Goal: Contribute content

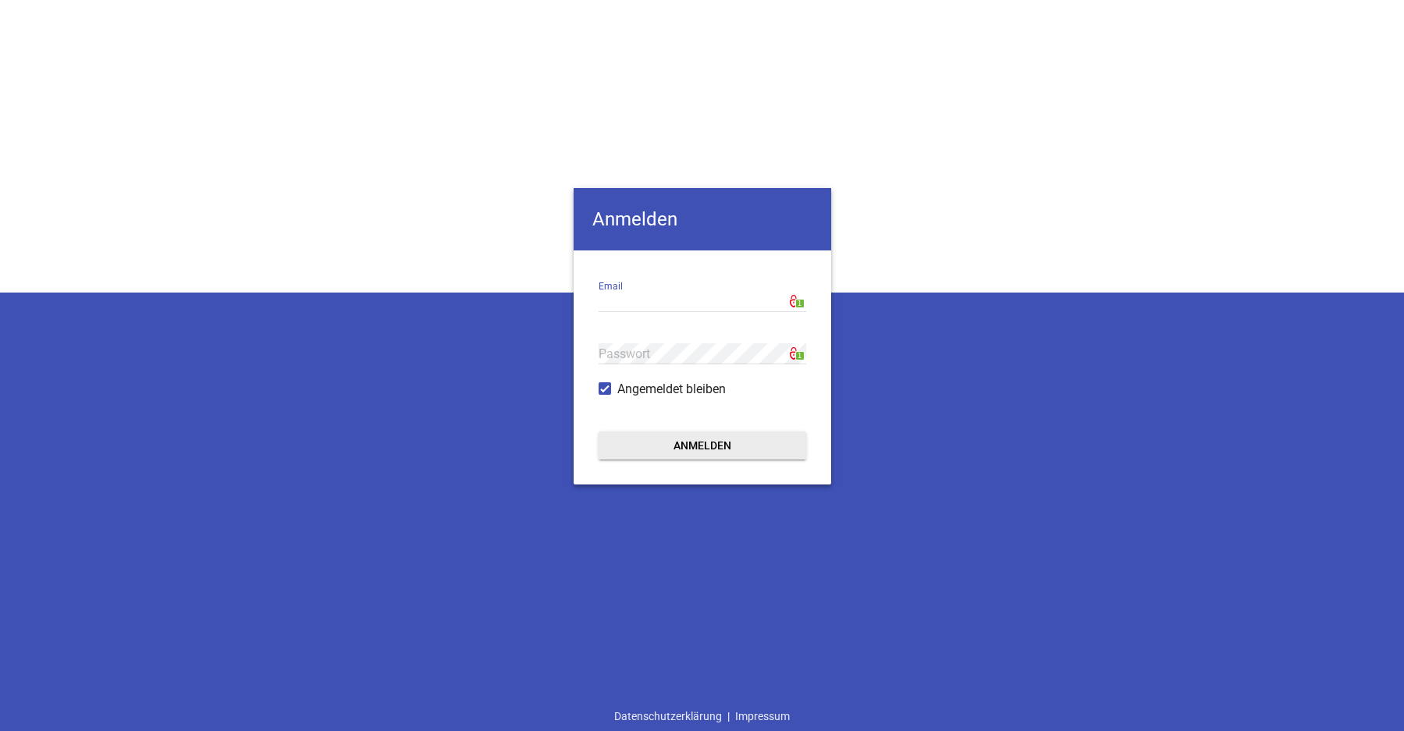
type input "[EMAIL_ADDRESS][DOMAIN_NAME]"
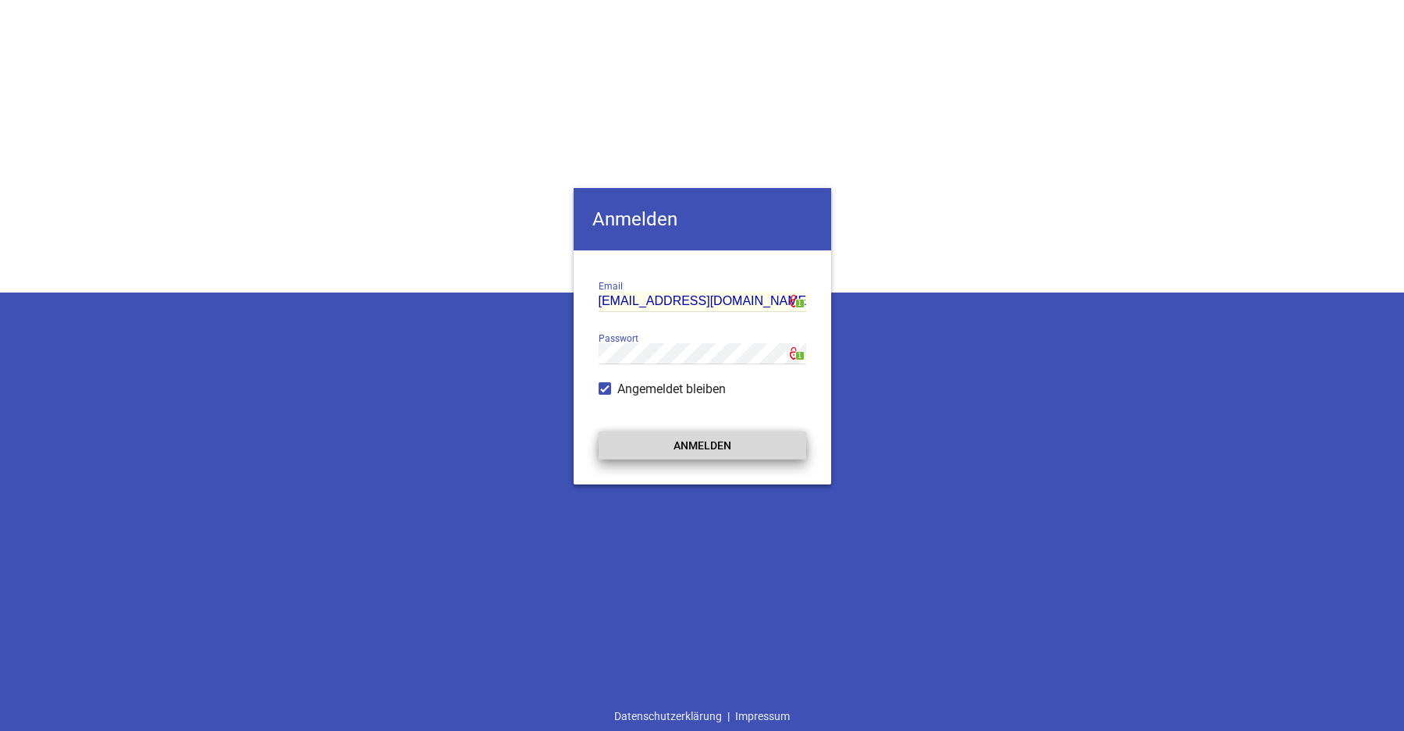
drag, startPoint x: 692, startPoint y: 451, endPoint x: 788, endPoint y: 429, distance: 97.7
click at [693, 451] on button "Anmelden" at bounding box center [703, 446] width 208 height 28
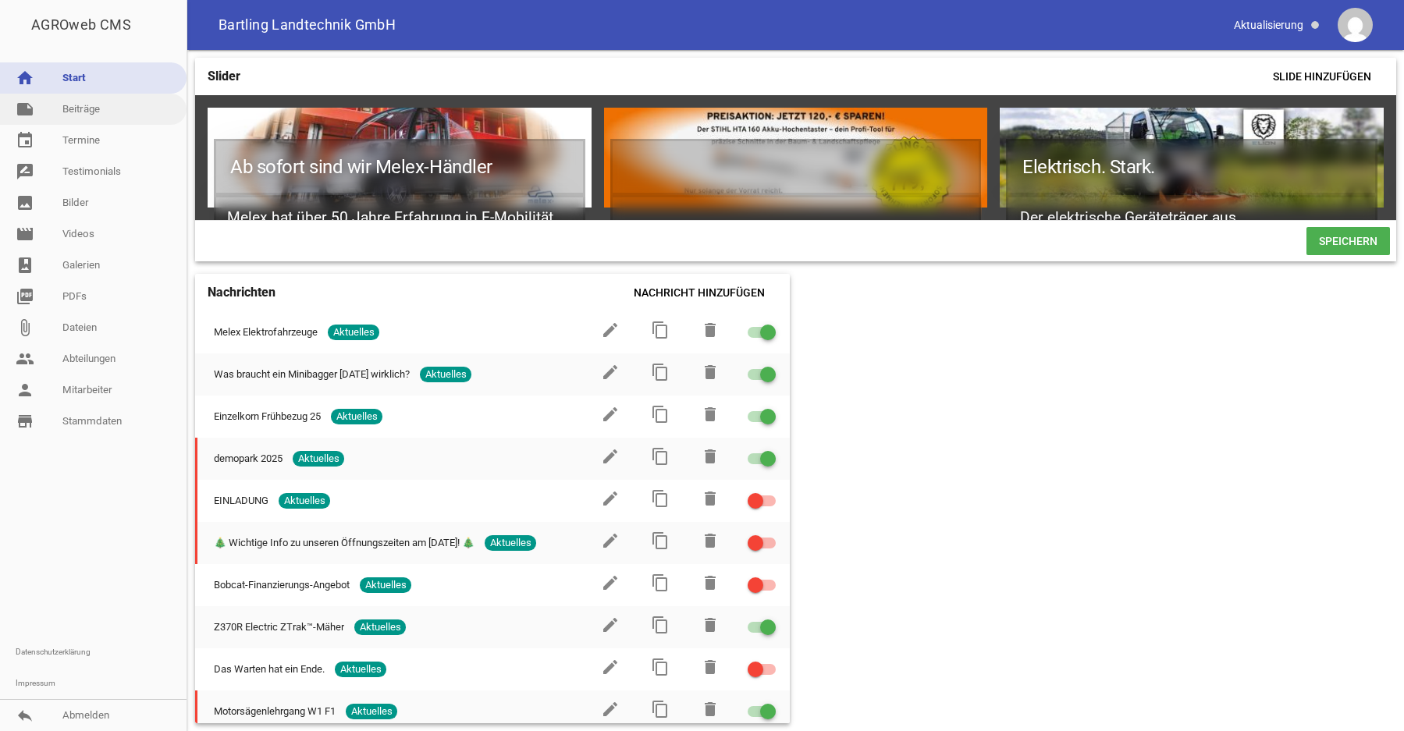
click at [86, 110] on link "note Beiträge" at bounding box center [93, 109] width 187 height 31
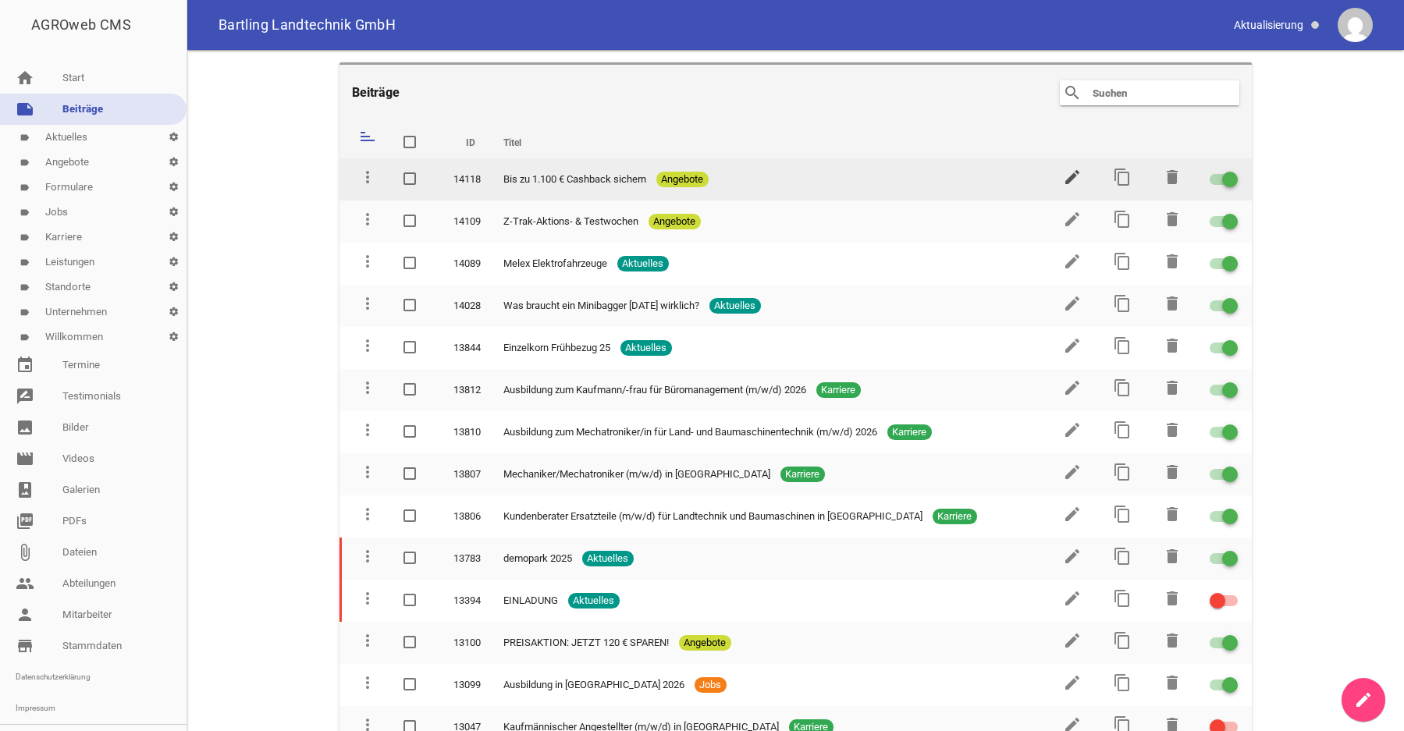
click at [1063, 182] on icon "edit" at bounding box center [1072, 177] width 19 height 19
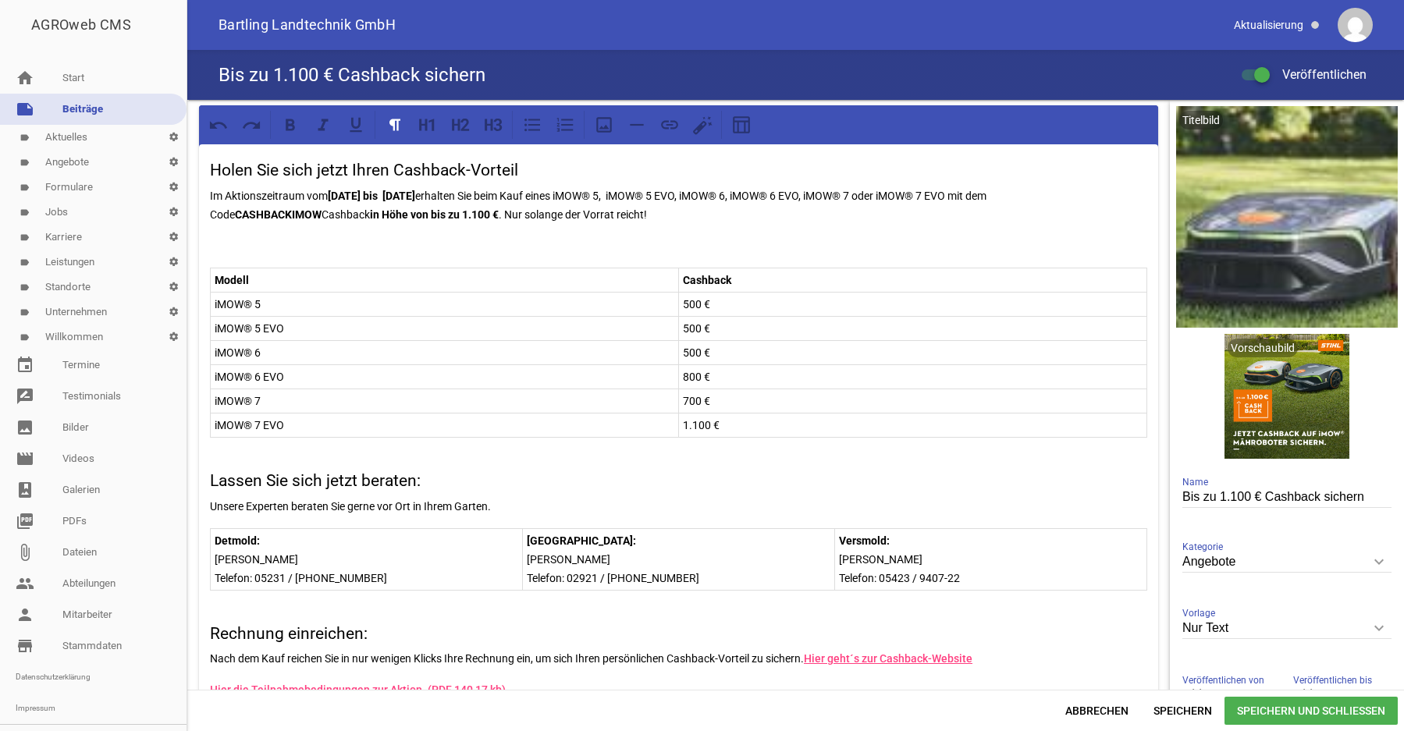
click at [530, 197] on p "Im Aktionszeitraum vom [DATE] bis [DATE] erhalten Sie beim Kauf eines iMOW® 5, …" at bounding box center [679, 205] width 938 height 37
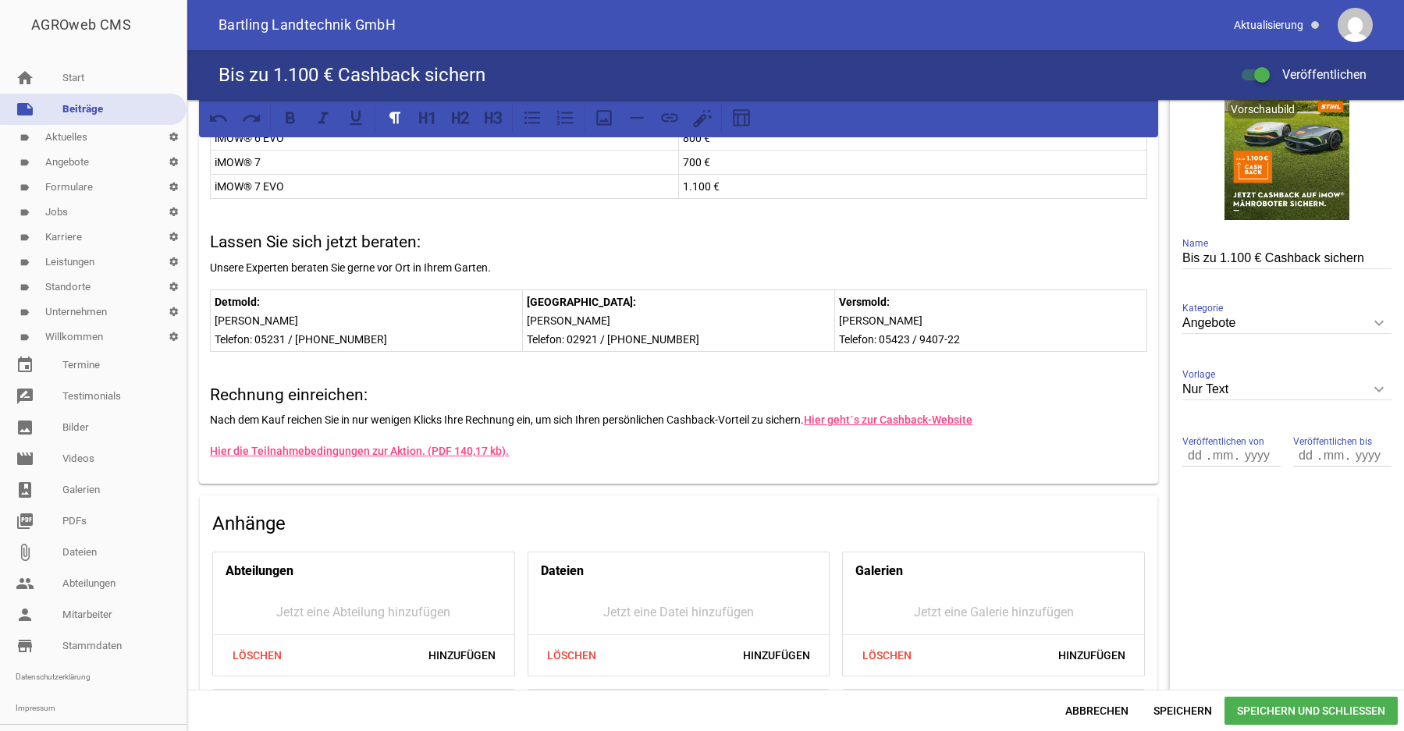
click at [566, 448] on p "Hier die Teilnahmebedingungen zur Aktion. (PDF 140,17 kb)." at bounding box center [679, 451] width 938 height 19
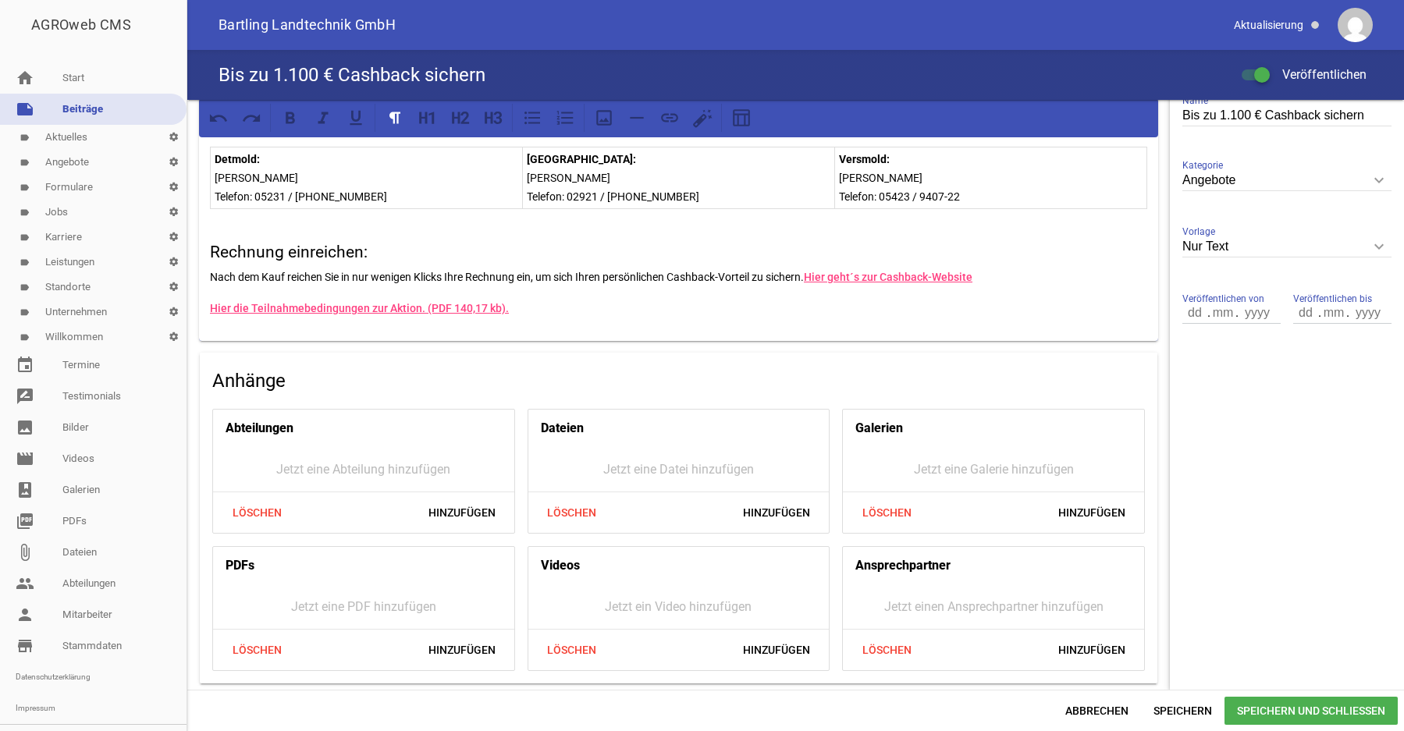
scroll to position [222, 0]
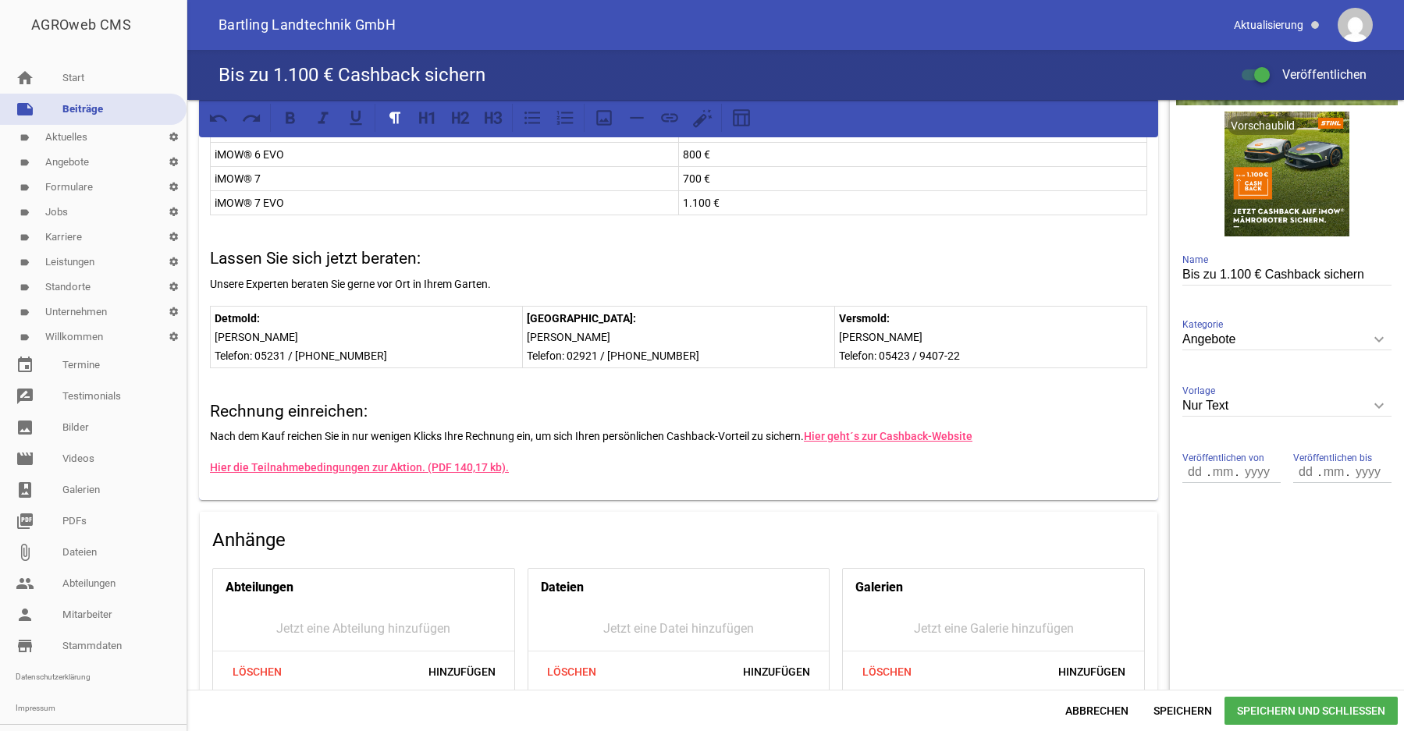
click at [570, 469] on p "Hier die Teilnahmebedingungen zur Aktion. (PDF 140,17 kb)." at bounding box center [679, 467] width 938 height 19
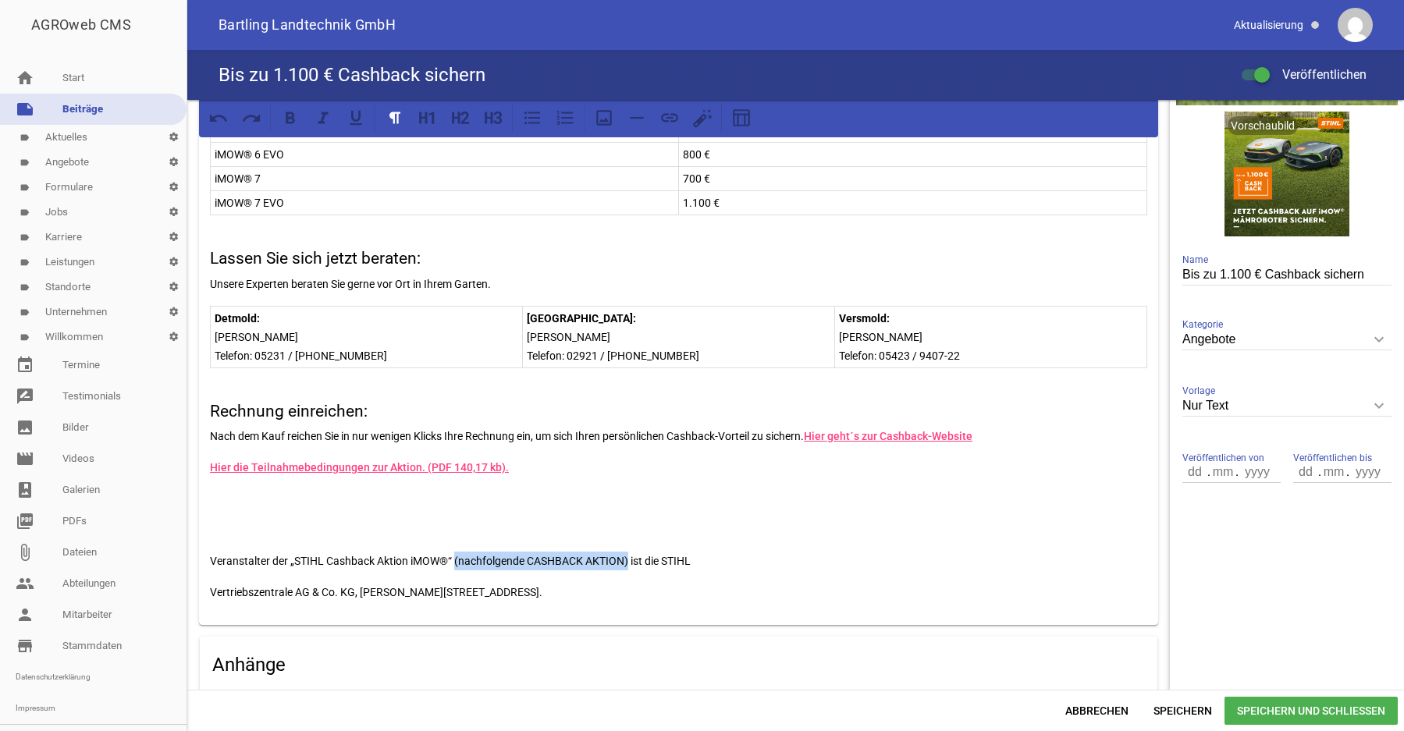
drag, startPoint x: 456, startPoint y: 561, endPoint x: 632, endPoint y: 579, distance: 177.3
click at [633, 560] on p "Veranstalter der „STIHL Cashback Aktion iMOW®“ (nachfolgende CASHBACK AKTION) i…" at bounding box center [679, 561] width 938 height 19
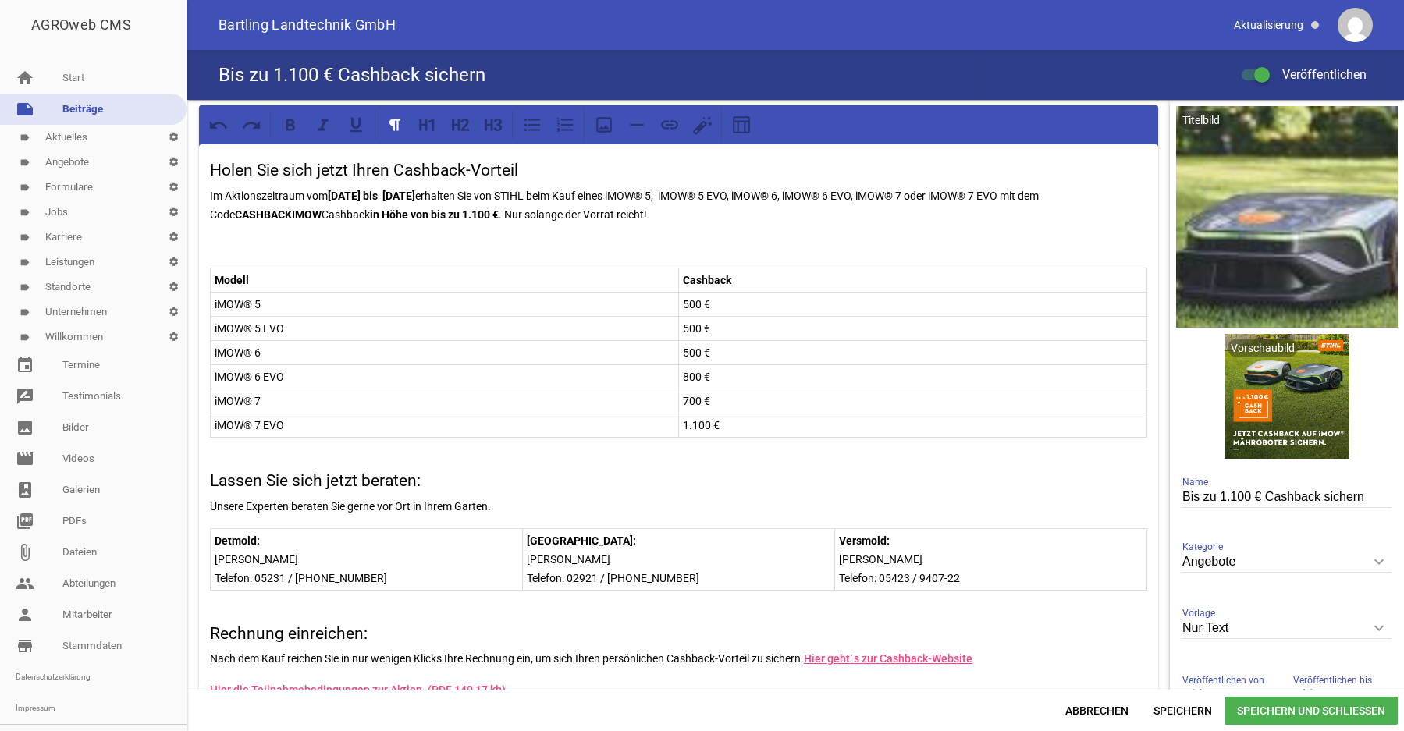
scroll to position [318, 0]
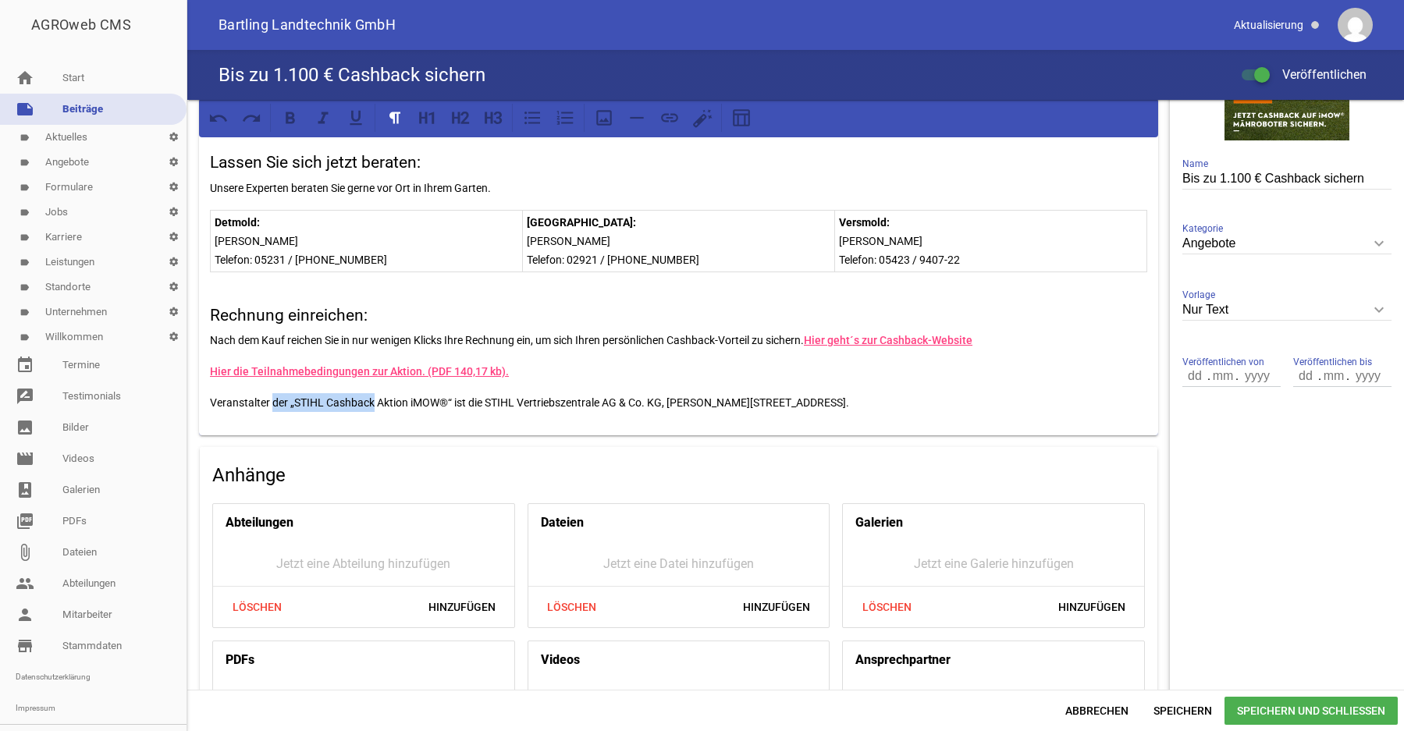
drag, startPoint x: 273, startPoint y: 400, endPoint x: 374, endPoint y: 403, distance: 100.7
click at [374, 403] on p "Veranstalter der „STIHL Cashback Aktion iMOW®“ ist die STIHL Vertriebszentrale …" at bounding box center [679, 402] width 938 height 19
click at [815, 401] on p "Veranstalter dieser Aktion ist die STIHL Vertriebszentrale AG & Co. KG, [PERSON…" at bounding box center [679, 402] width 938 height 19
click at [1292, 713] on span "Speichern und Schließen" at bounding box center [1311, 711] width 173 height 28
